Goal: Task Accomplishment & Management: Use online tool/utility

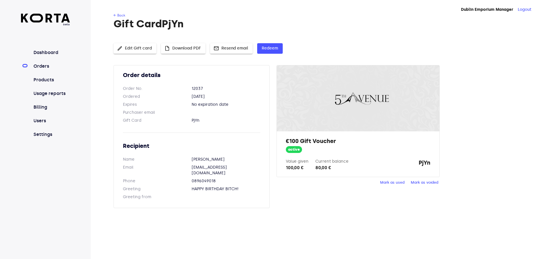
click at [43, 64] on link "Orders" at bounding box center [51, 66] width 38 height 7
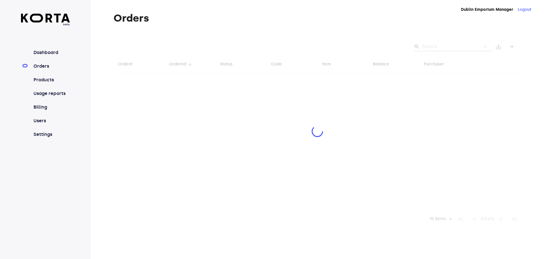
click at [434, 46] on div at bounding box center [318, 131] width 408 height 189
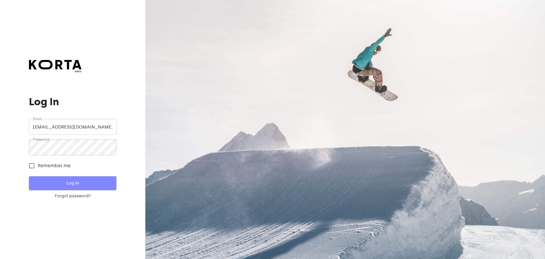
click at [66, 185] on span "Log In" at bounding box center [72, 182] width 69 height 7
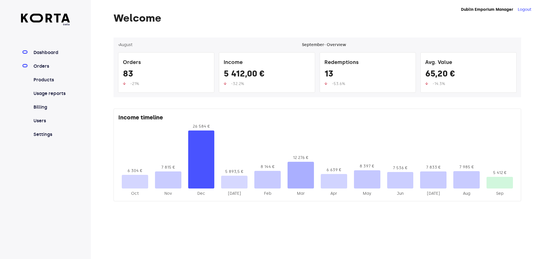
click at [40, 68] on link "Orders" at bounding box center [51, 66] width 38 height 7
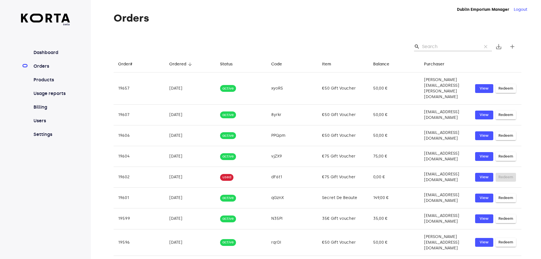
click at [435, 46] on input "Search" at bounding box center [449, 46] width 55 height 9
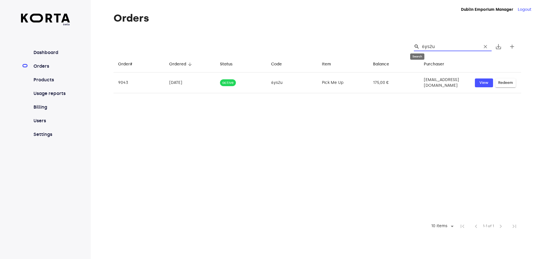
drag, startPoint x: 438, startPoint y: 46, endPoint x: 418, endPoint y: 46, distance: 20.4
click at [418, 46] on div "search 6ys2u clear" at bounding box center [453, 46] width 78 height 9
type input "6ys2u"
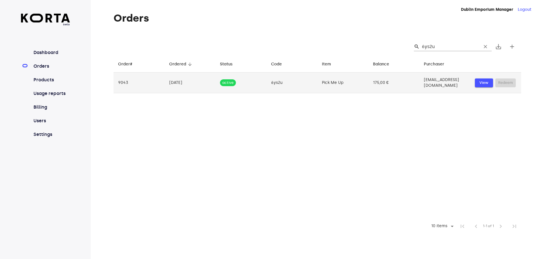
click at [482, 80] on span "View" at bounding box center [484, 82] width 12 height 7
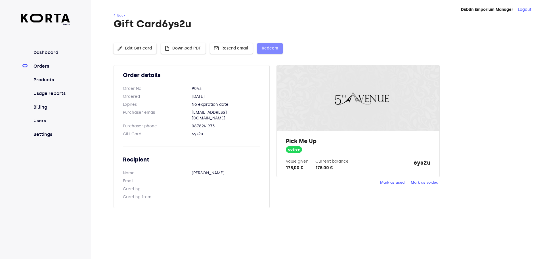
click at [273, 50] on span "Redeem" at bounding box center [270, 48] width 16 height 7
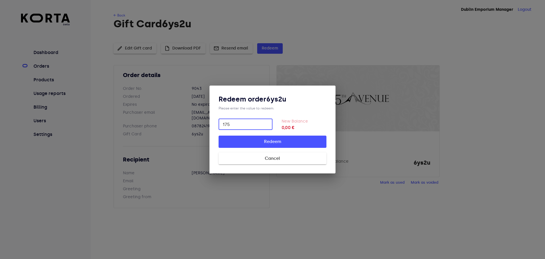
type input "175"
click at [281, 141] on span "Redeem" at bounding box center [273, 141] width 90 height 7
